Goal: Task Accomplishment & Management: Manage account settings

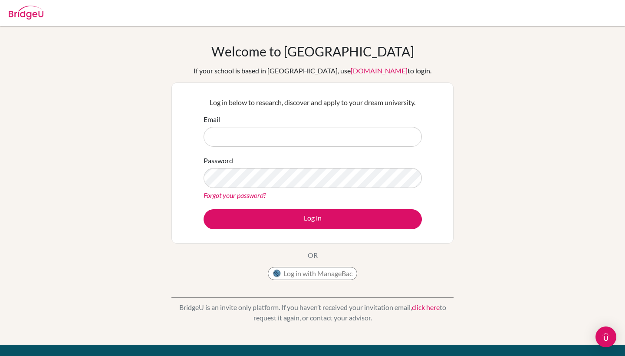
click at [357, 130] on input "Email" at bounding box center [312, 137] width 218 height 20
type input "あ"
type input "i"
type input "aicj"
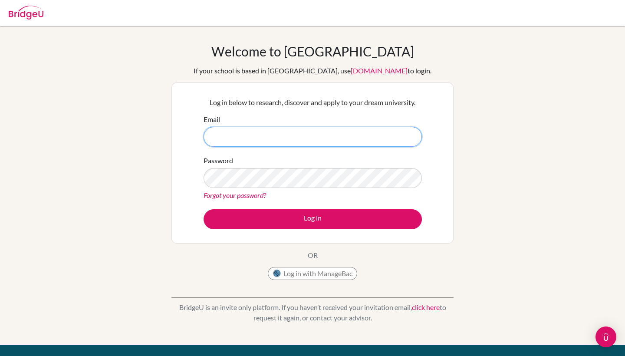
paste input "[EMAIL_ADDRESS][DOMAIN_NAME]"
type input "[EMAIL_ADDRESS][DOMAIN_NAME]"
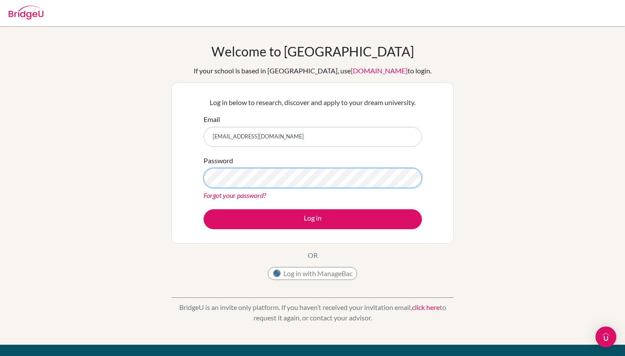
click at [312, 219] on button "Log in" at bounding box center [312, 219] width 218 height 20
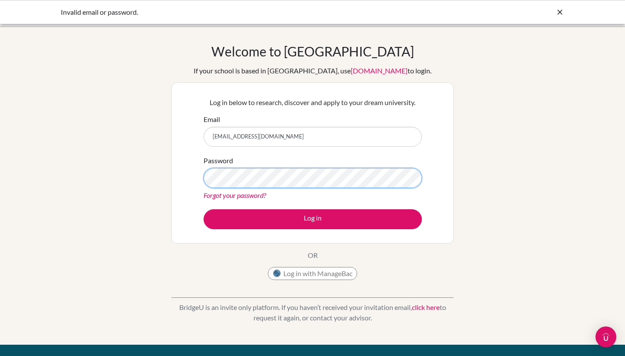
click at [312, 219] on button "Log in" at bounding box center [312, 219] width 218 height 20
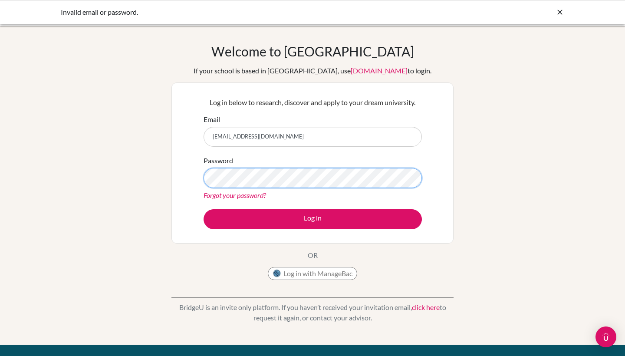
click at [312, 219] on button "Log in" at bounding box center [312, 219] width 218 height 20
click at [255, 192] on link "Forgot your password?" at bounding box center [234, 195] width 62 height 8
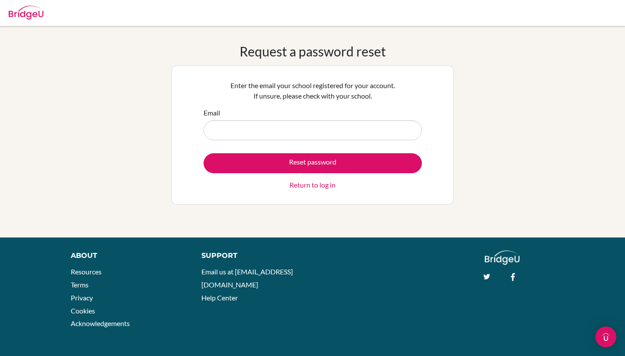
click at [145, 150] on div "Request a password reset Enter the email your school registered for your accoun…" at bounding box center [312, 131] width 625 height 177
click at [308, 186] on link "Return to log in" at bounding box center [312, 185] width 46 height 10
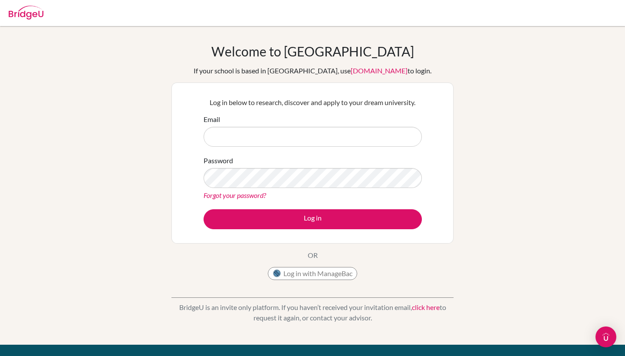
click at [305, 274] on button "Log in with ManageBac" at bounding box center [312, 273] width 89 height 13
